Goal: Register for event/course

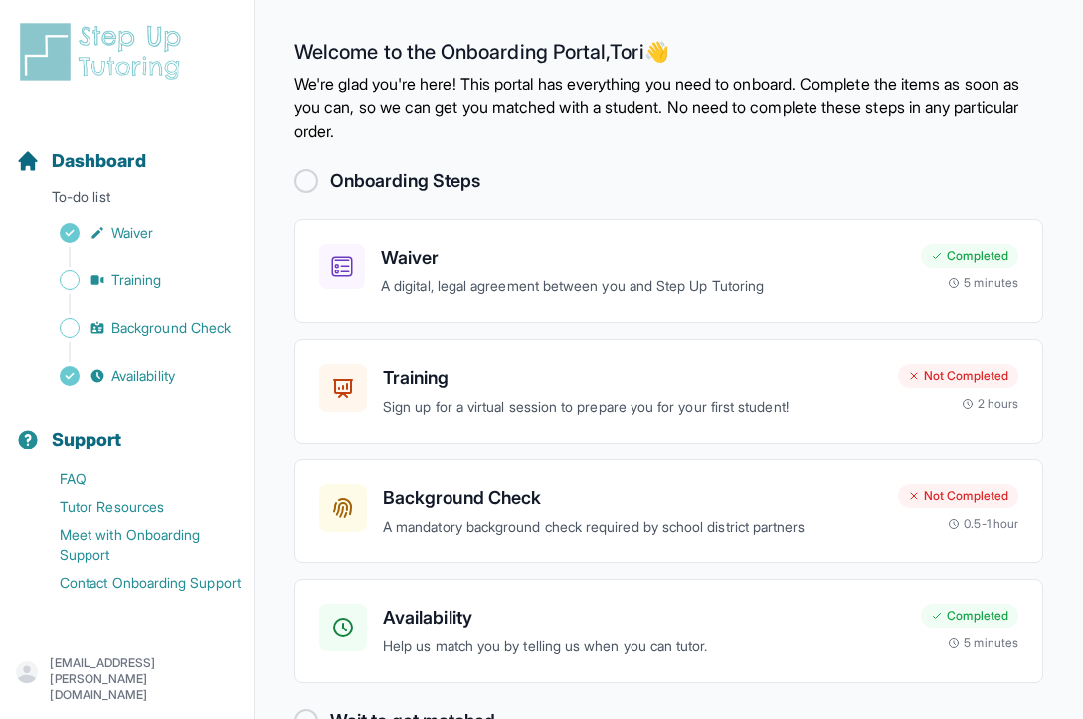
click at [848, 187] on div "Onboarding Steps" at bounding box center [668, 181] width 749 height 28
click at [683, 421] on div "Training Sign up for a virtual session to prepare you for your first student! C…" at bounding box center [668, 391] width 749 height 104
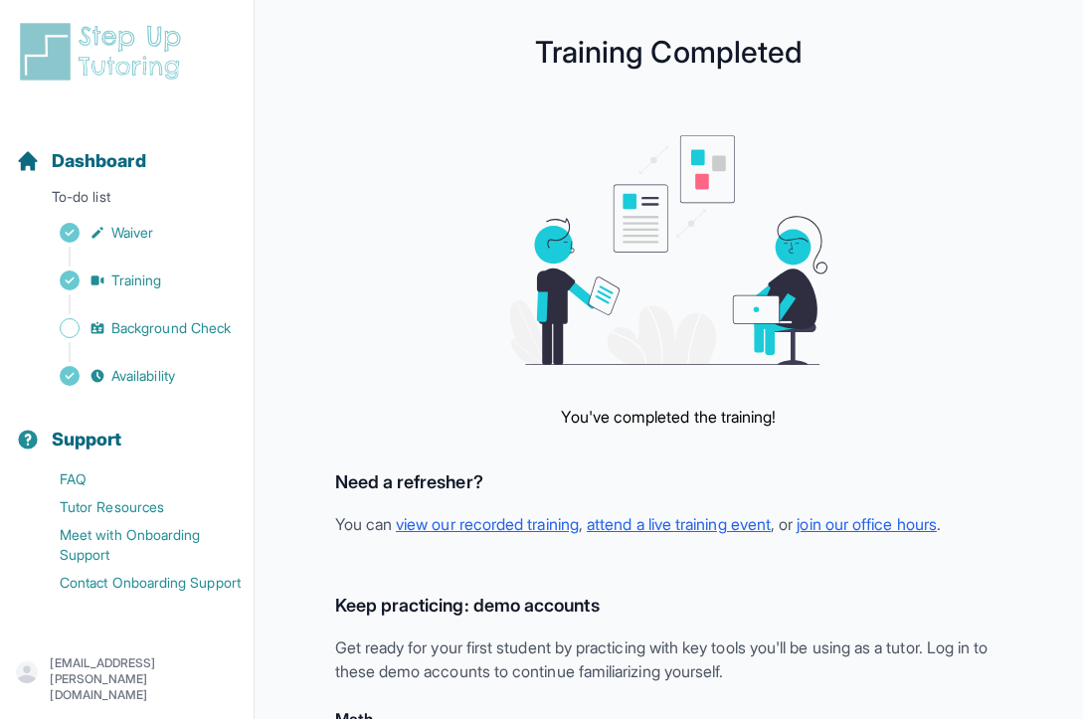
drag, startPoint x: 1082, startPoint y: 293, endPoint x: 1073, endPoint y: 315, distance: 23.6
click at [1074, 315] on main "Training Completed You've completed the training! Need a refresher? You can vie…" at bounding box center [669, 626] width 828 height 1252
drag, startPoint x: 1079, startPoint y: 304, endPoint x: 1007, endPoint y: 449, distance: 161.9
click at [1007, 449] on main "Training Completed You've completed the training! Need a refresher? You can vie…" at bounding box center [669, 626] width 828 height 1252
drag, startPoint x: 1082, startPoint y: 373, endPoint x: 1069, endPoint y: 471, distance: 99.3
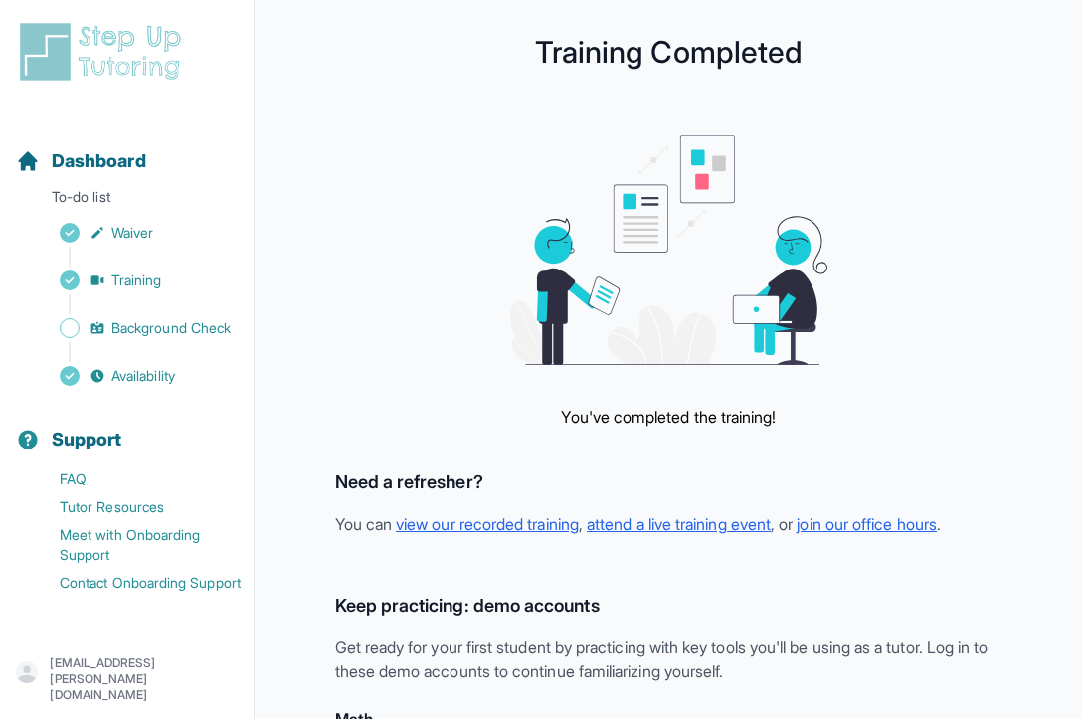
click at [1069, 471] on main "Training Completed You've completed the training! Need a refresher? You can vie…" at bounding box center [669, 626] width 828 height 1252
click at [1048, 425] on main "Training Completed You've completed the training! Need a refresher? You can vie…" at bounding box center [669, 626] width 828 height 1252
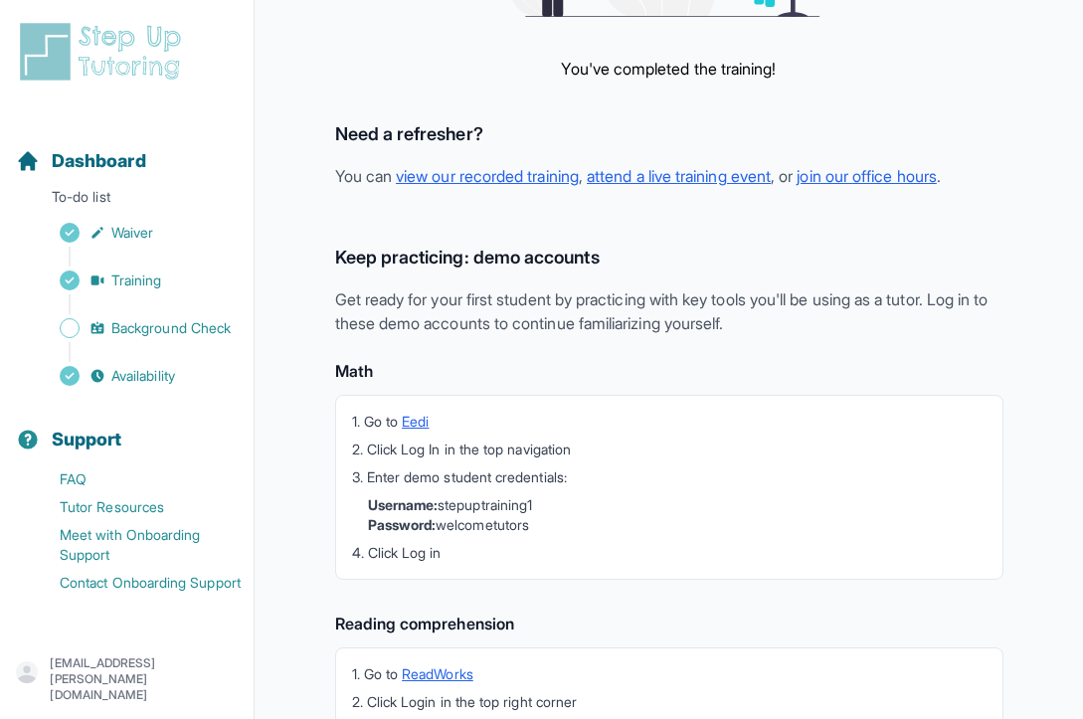
scroll to position [76, 0]
